Goal: Book appointment/travel/reservation

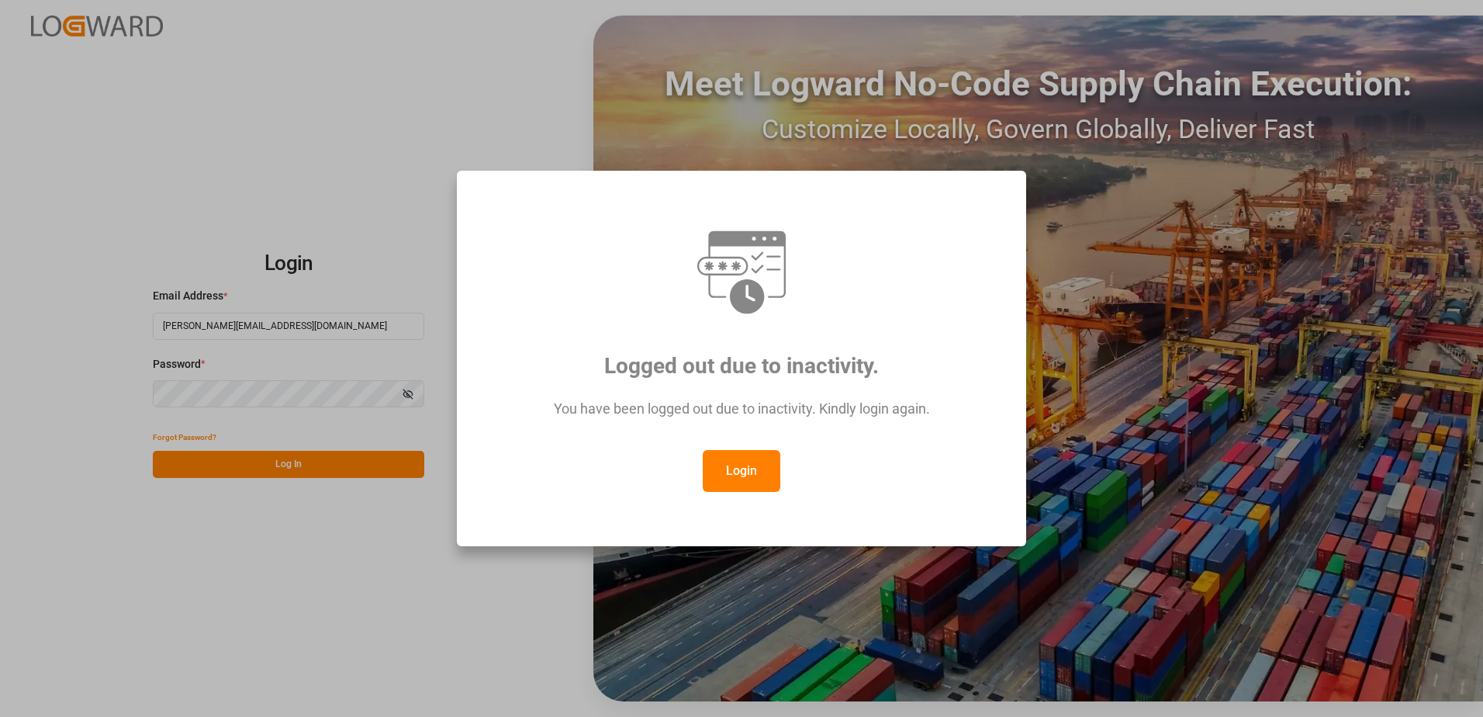
click at [742, 469] on button "Login" at bounding box center [742, 471] width 78 height 42
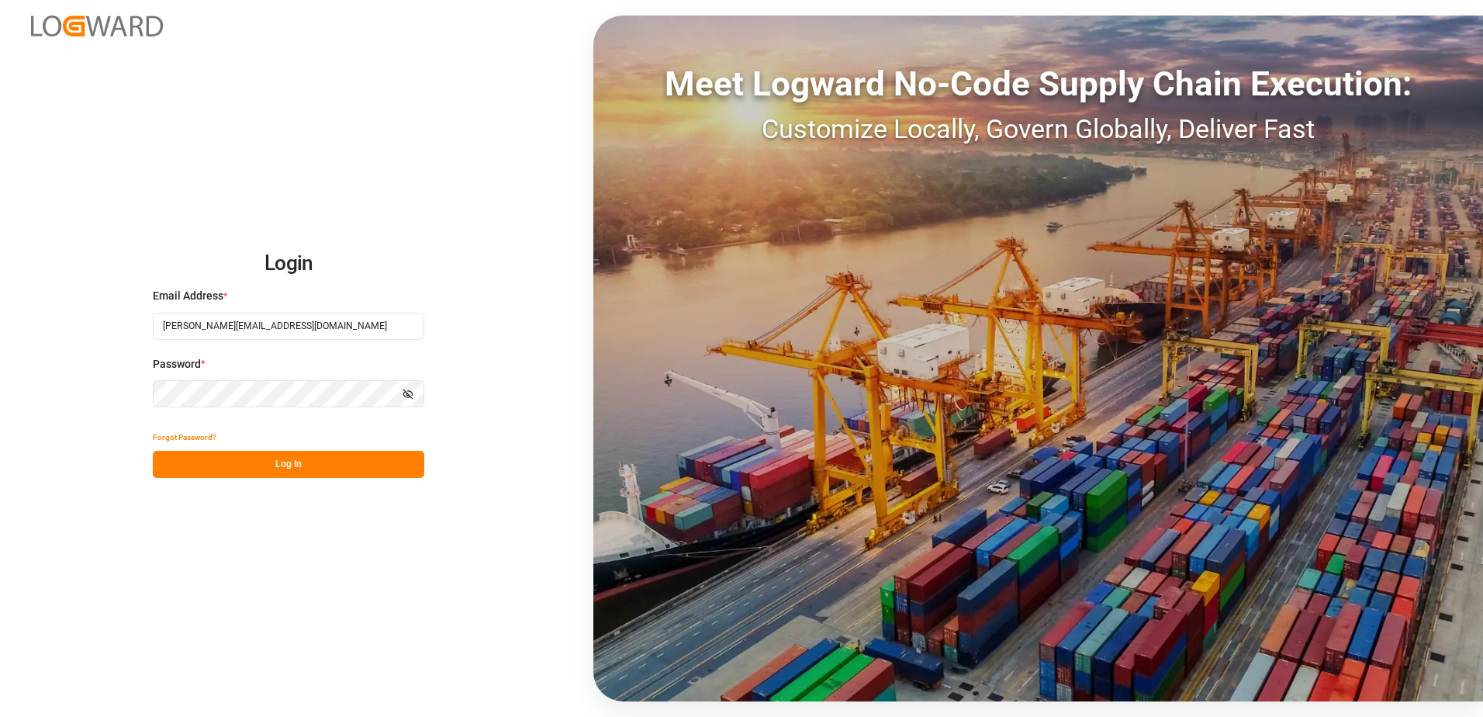
click at [309, 456] on button "Log In" at bounding box center [288, 464] width 271 height 27
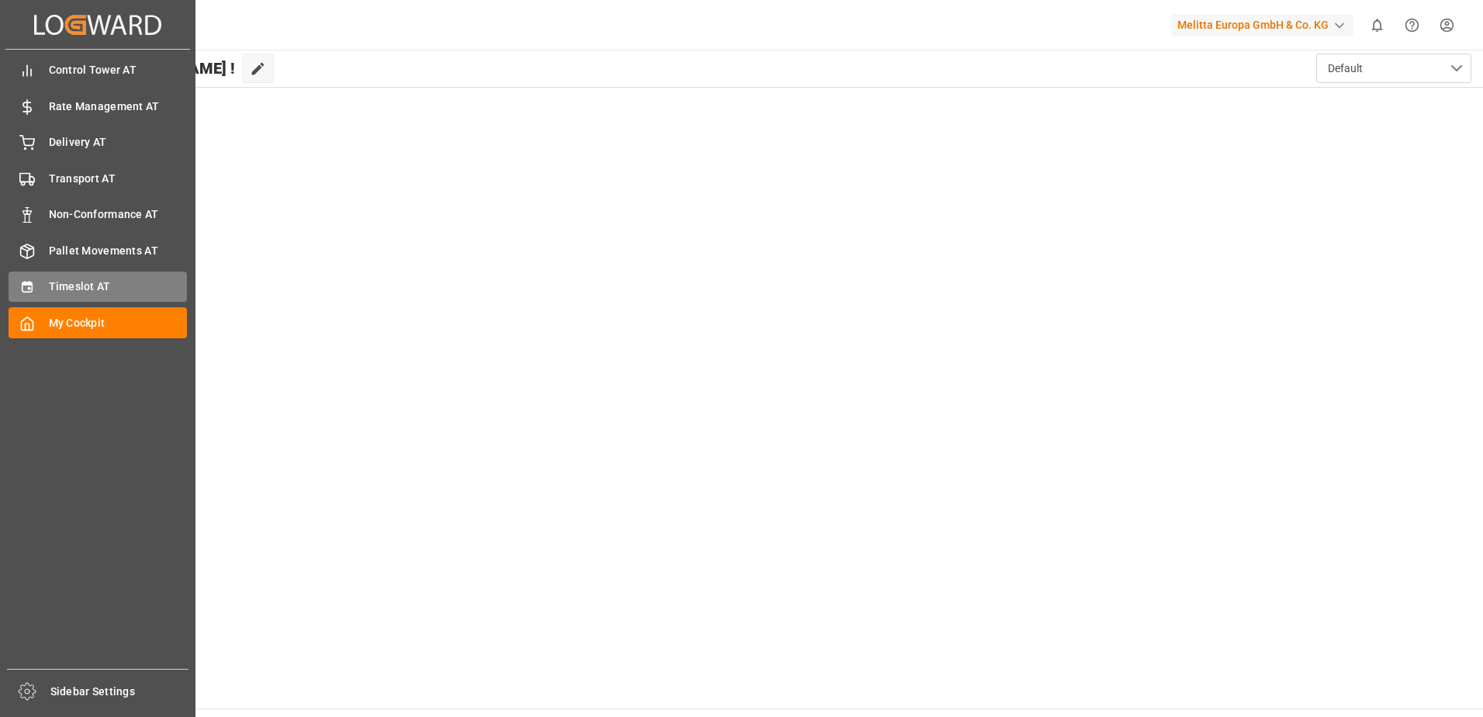
click at [44, 284] on div "Timeslot AT Timeslot AT" at bounding box center [98, 286] width 178 height 30
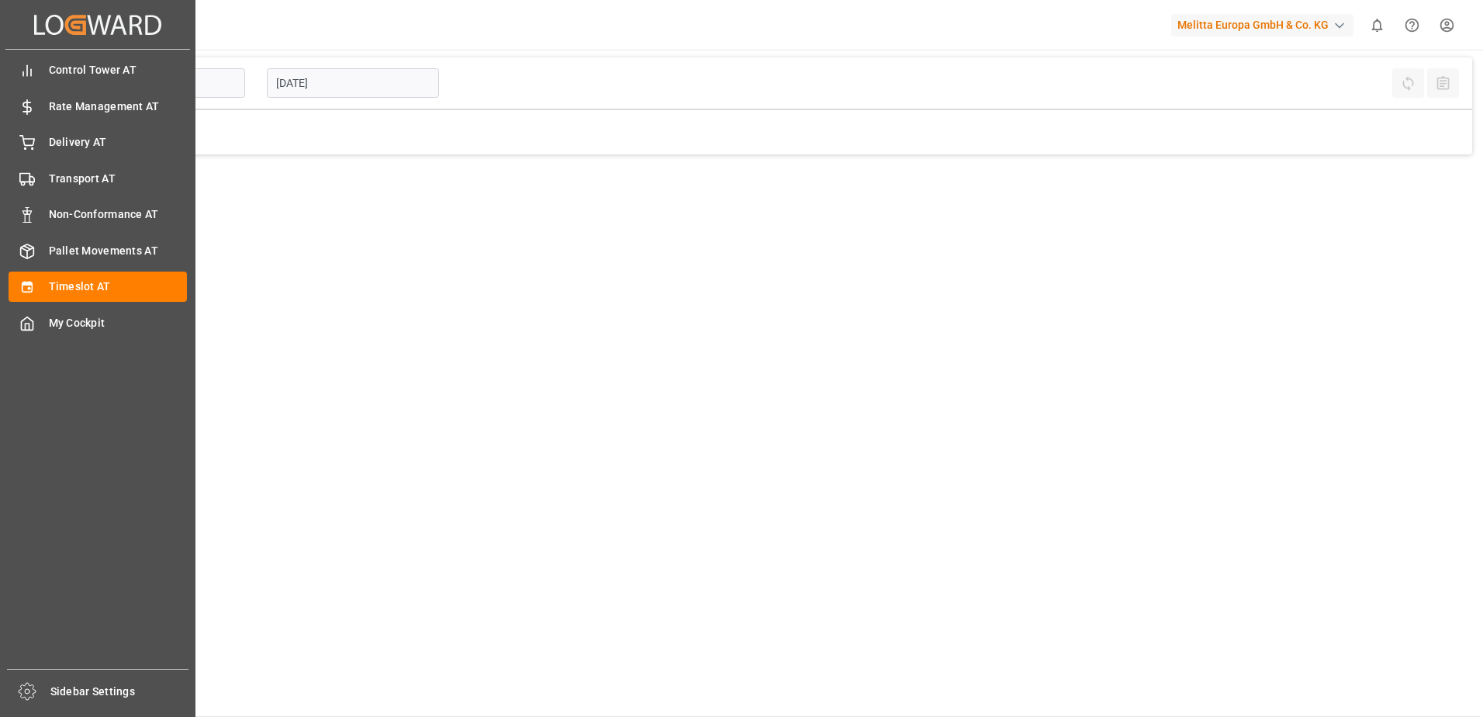
type input "Inbound AT"
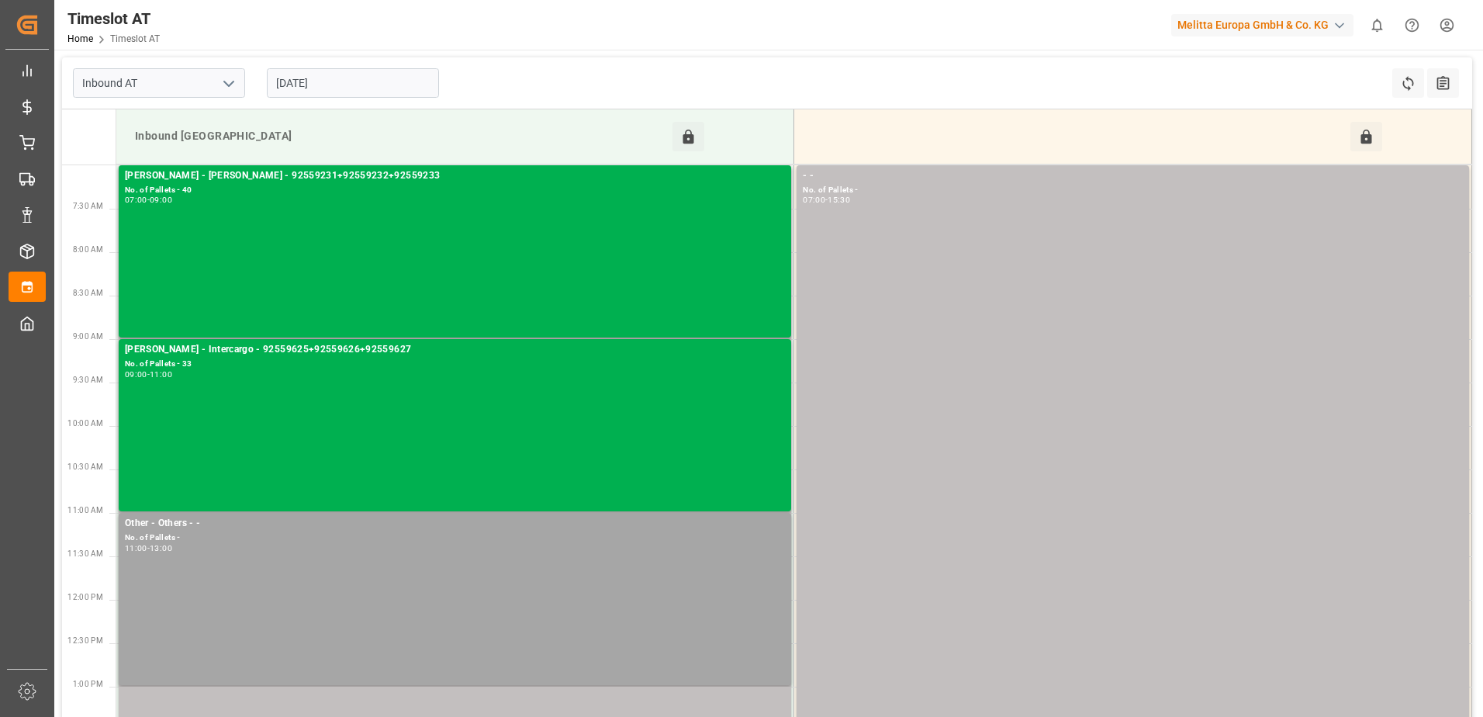
click at [316, 81] on input "[DATE]" at bounding box center [353, 82] width 172 height 29
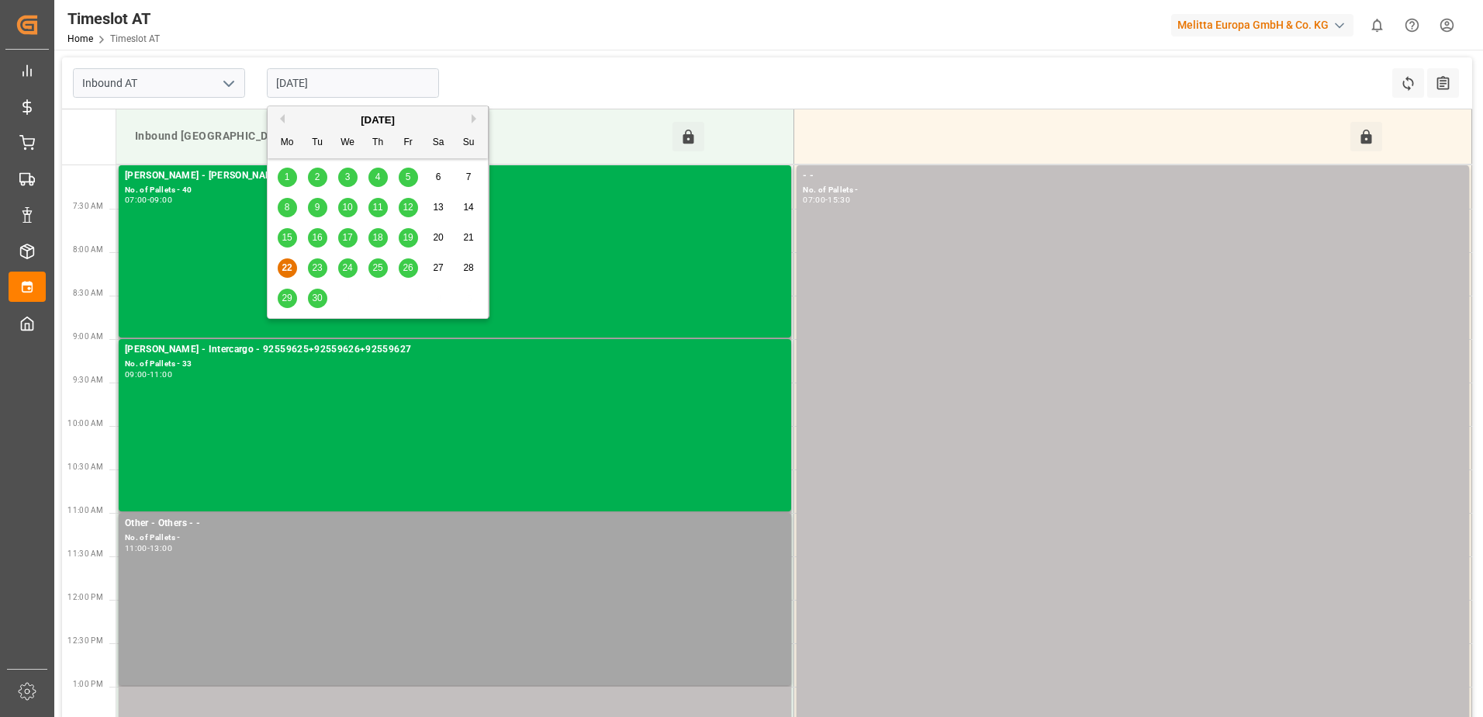
click at [319, 271] on span "23" at bounding box center [317, 267] width 10 height 11
type input "[DATE]"
